Goal: Find specific page/section: Find specific page/section

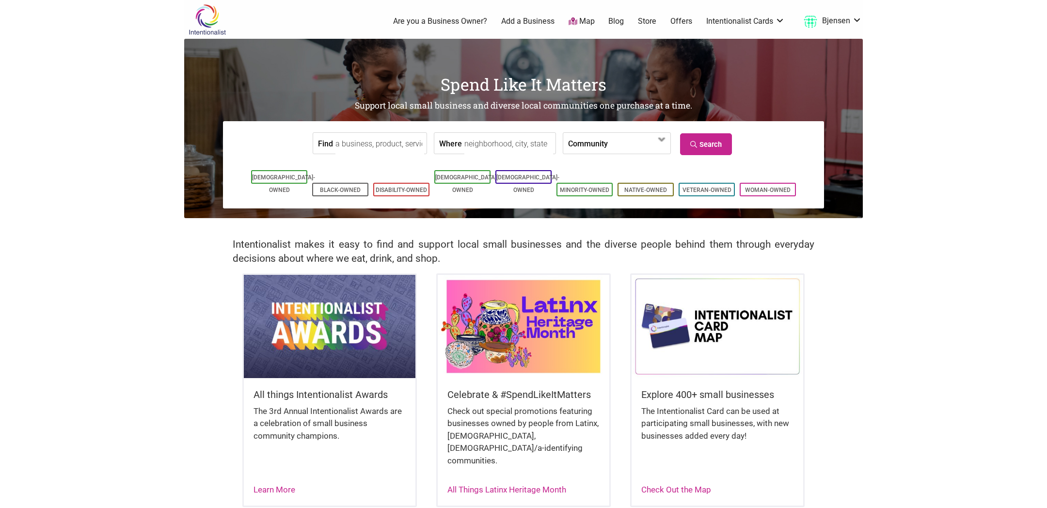
click at [387, 144] on input "Find" at bounding box center [379, 144] width 89 height 22
click at [387, 164] on div "Osteria la Spiga" at bounding box center [381, 166] width 86 height 18
type input "Osteria la Spiga"
click at [702, 151] on link "Search" at bounding box center [706, 144] width 52 height 22
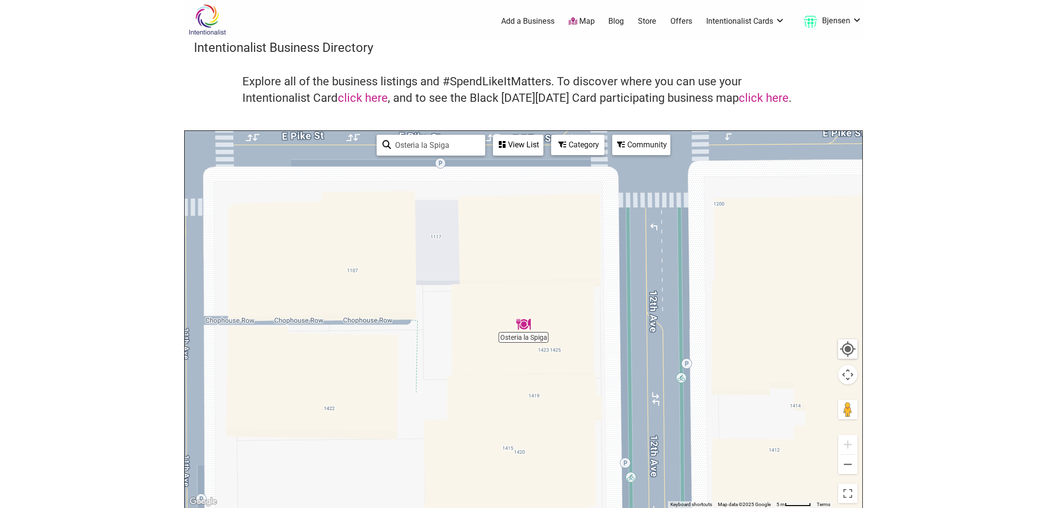
click at [526, 327] on img "Osteria la Spiga" at bounding box center [523, 324] width 15 height 15
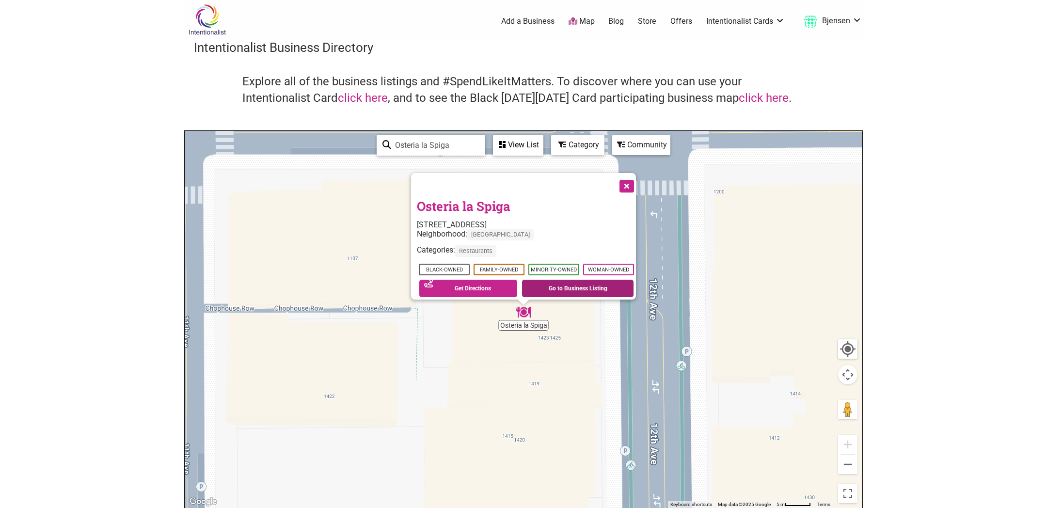
click at [572, 290] on link "Go to Business Listing" at bounding box center [577, 288] width 111 height 17
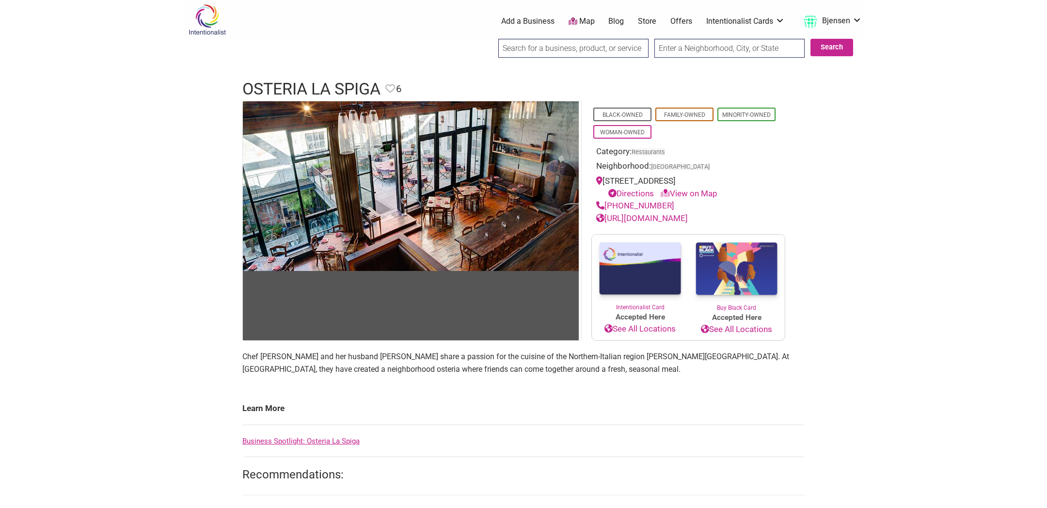
click at [532, 50] on input "search" at bounding box center [573, 48] width 150 height 19
type input "hamdi"
click at [489, 39] on input "Search" at bounding box center [507, 49] width 37 height 20
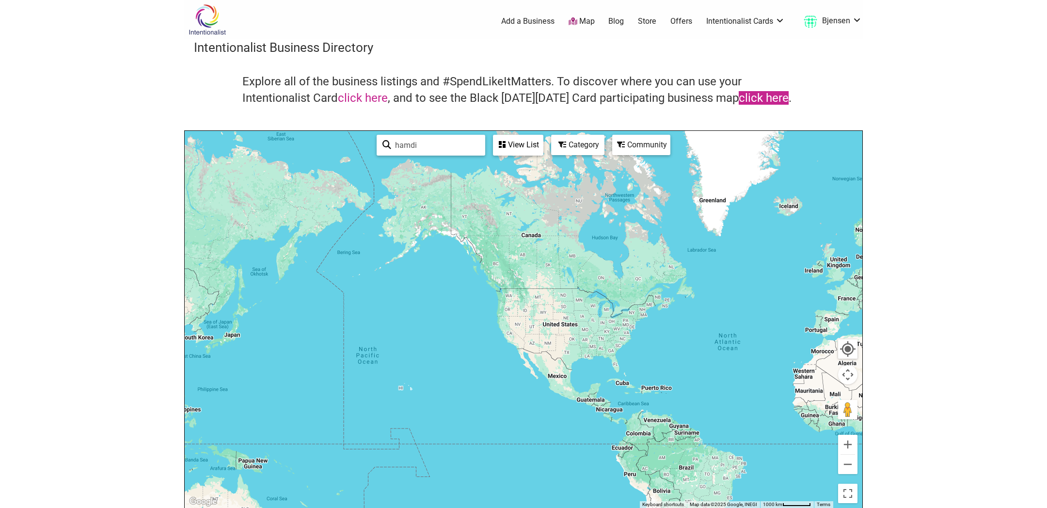
click at [754, 93] on link "click here" at bounding box center [764, 98] width 50 height 14
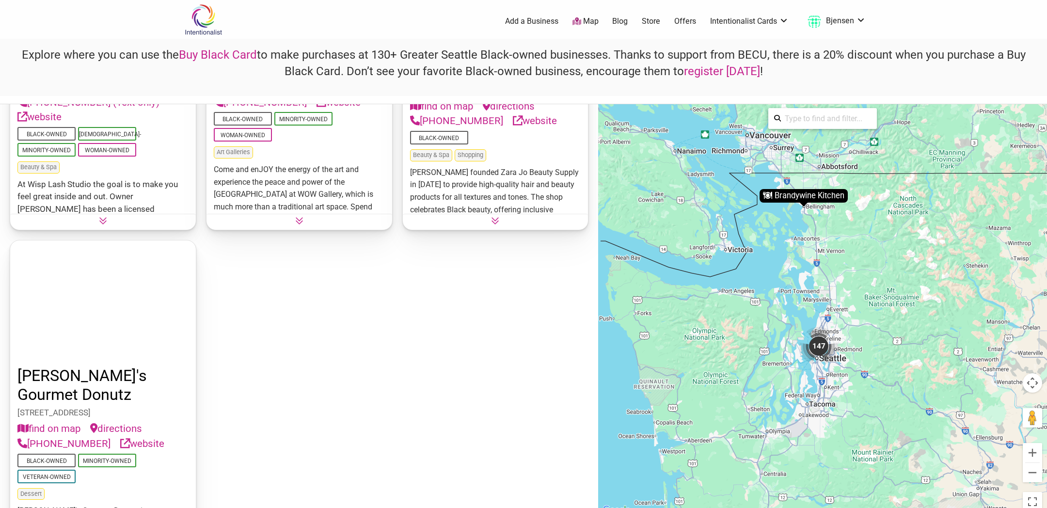
scroll to position [15690, 0]
